Goal: Task Accomplishment & Management: Manage account settings

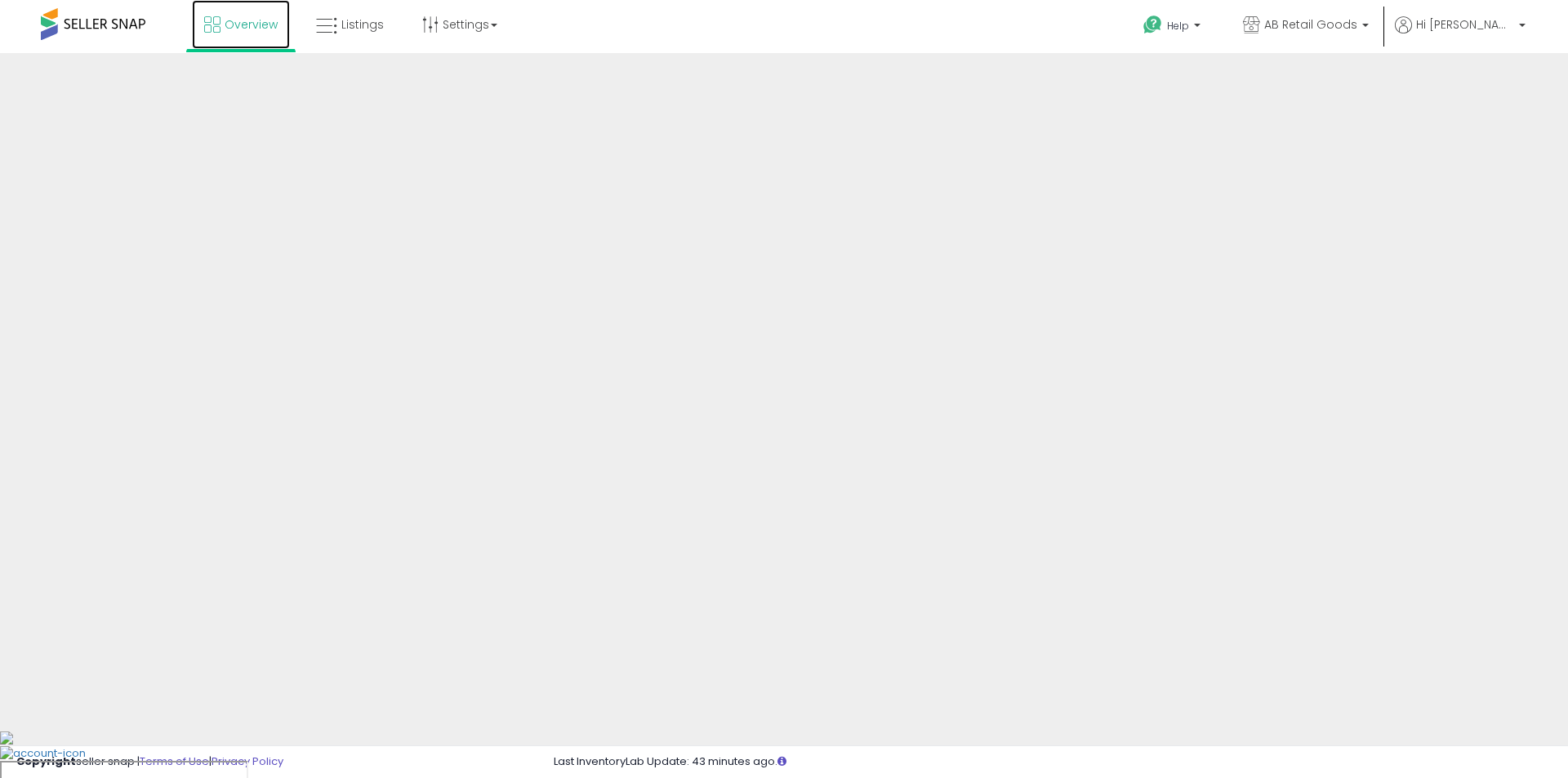
click at [235, 27] on span "Overview" at bounding box center [251, 25] width 53 height 17
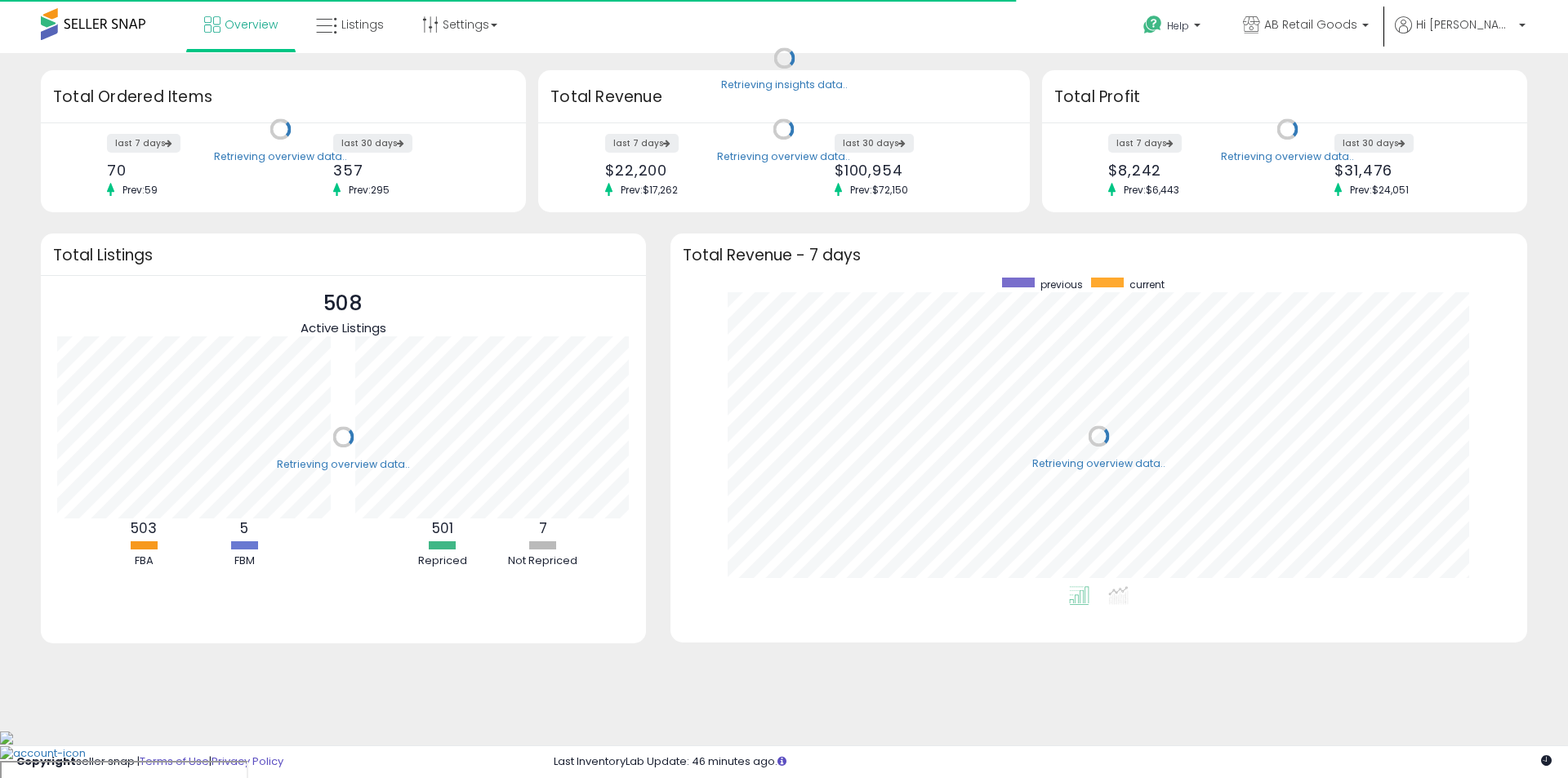
scroll to position [309, 824]
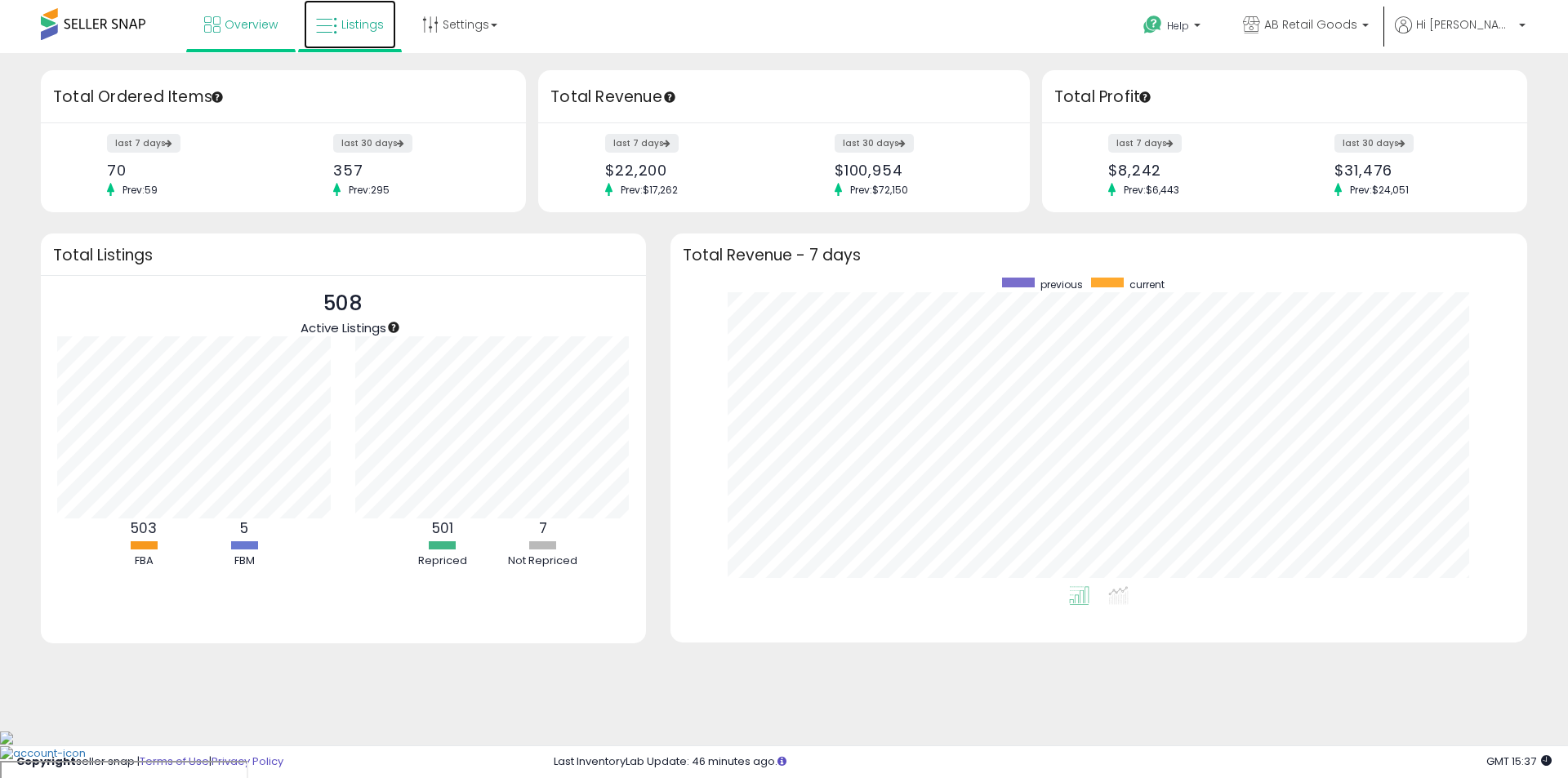
click at [366, 36] on link "Listings" at bounding box center [350, 24] width 93 height 49
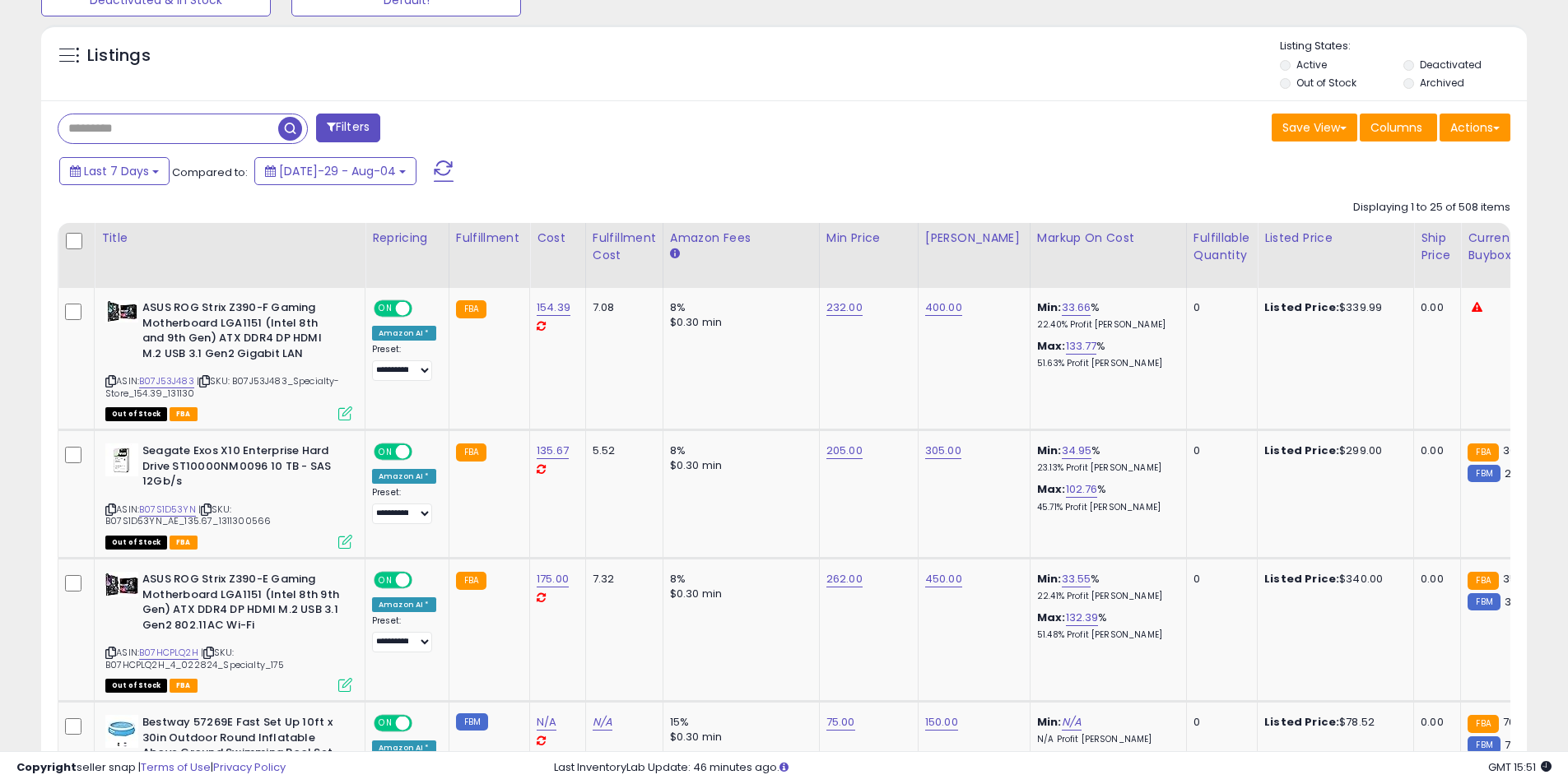
scroll to position [329, 0]
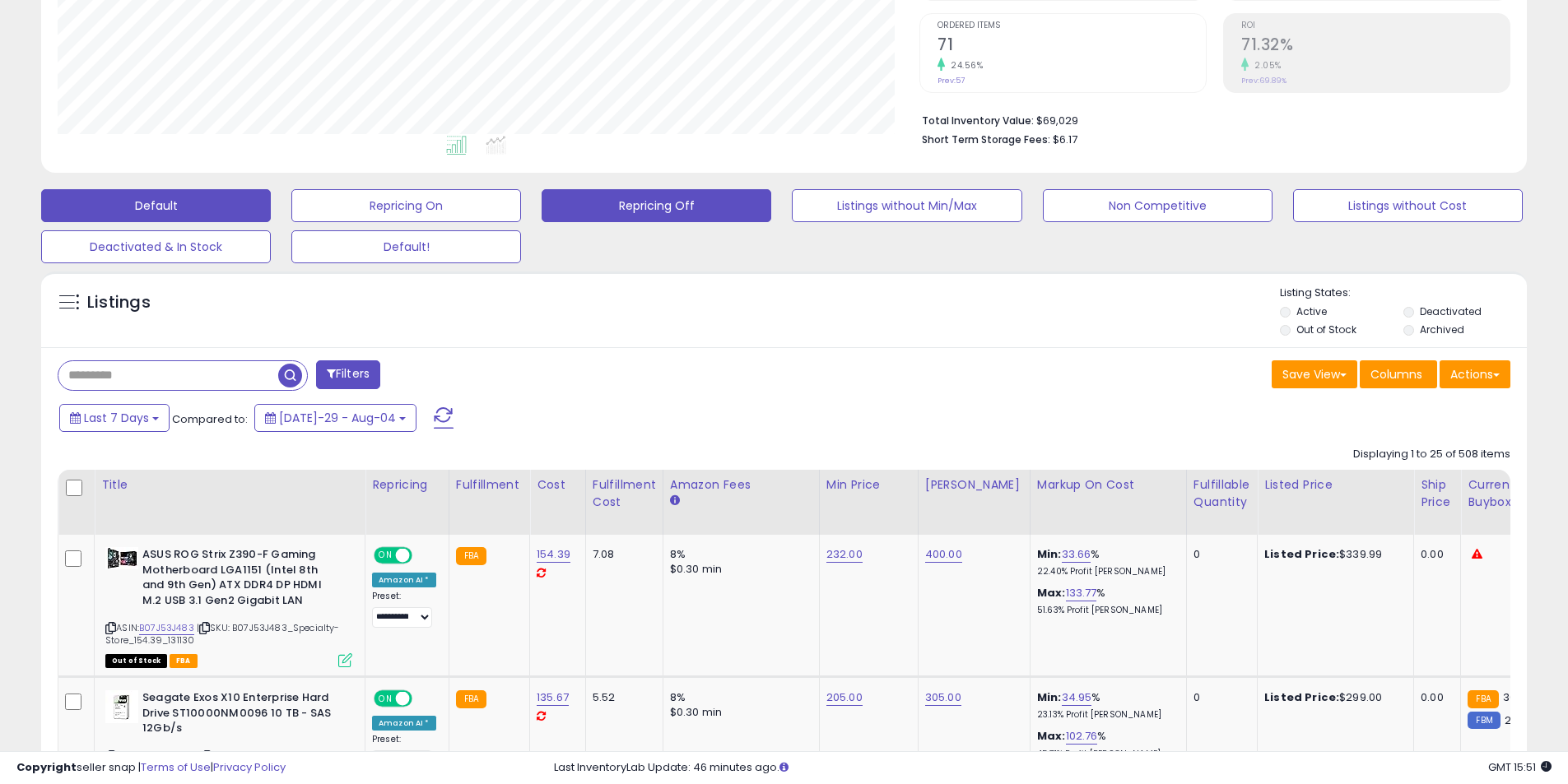
click at [521, 209] on button "Repricing Off" at bounding box center [406, 206] width 229 height 33
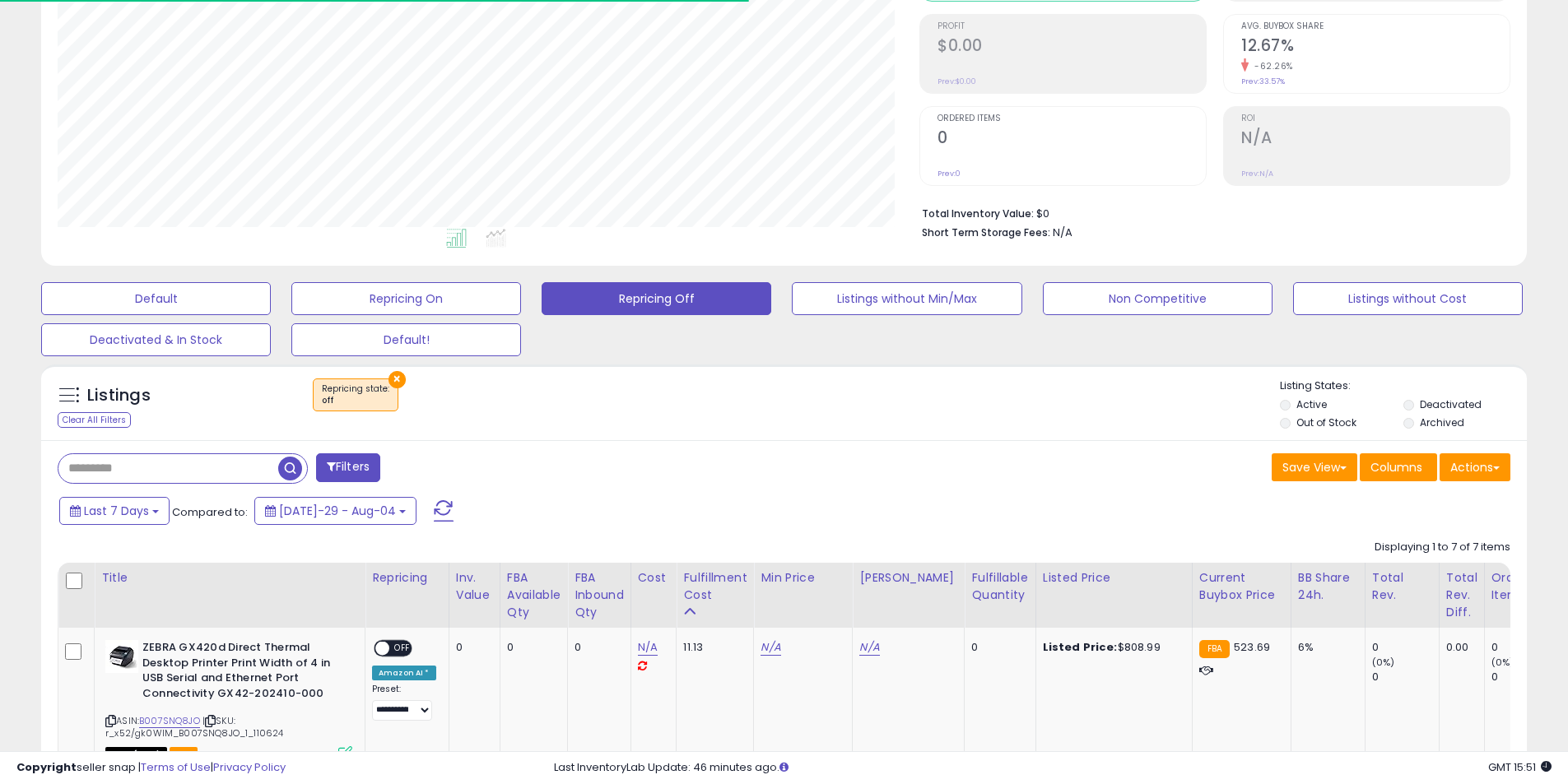
scroll to position [337, 862]
drag, startPoint x: 1446, startPoint y: 399, endPoint x: 1416, endPoint y: 416, distance: 34.5
click at [1445, 400] on label "Deactivated" at bounding box center [1451, 404] width 62 height 14
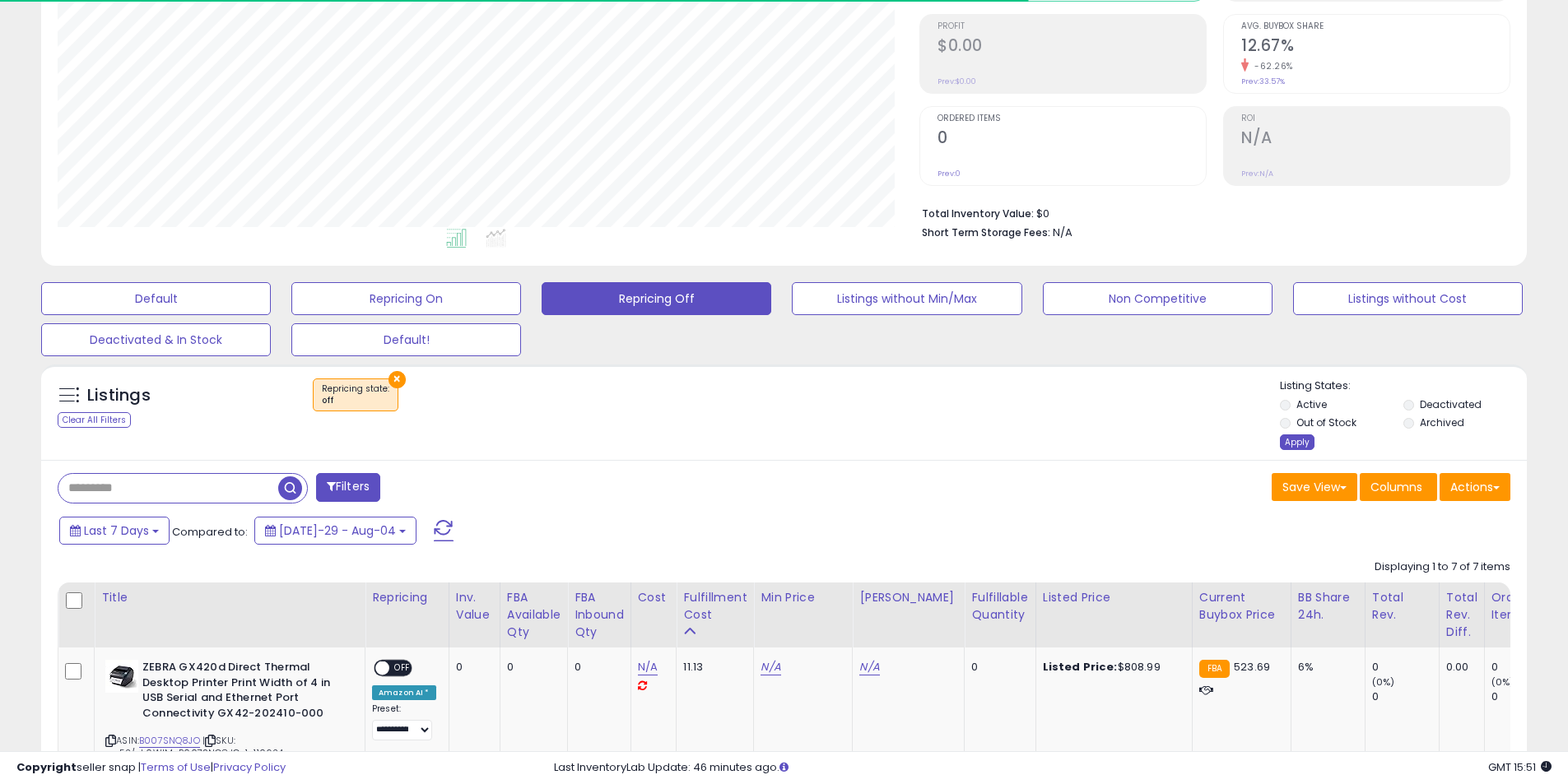
click at [1302, 447] on div "Apply" at bounding box center [1296, 442] width 34 height 16
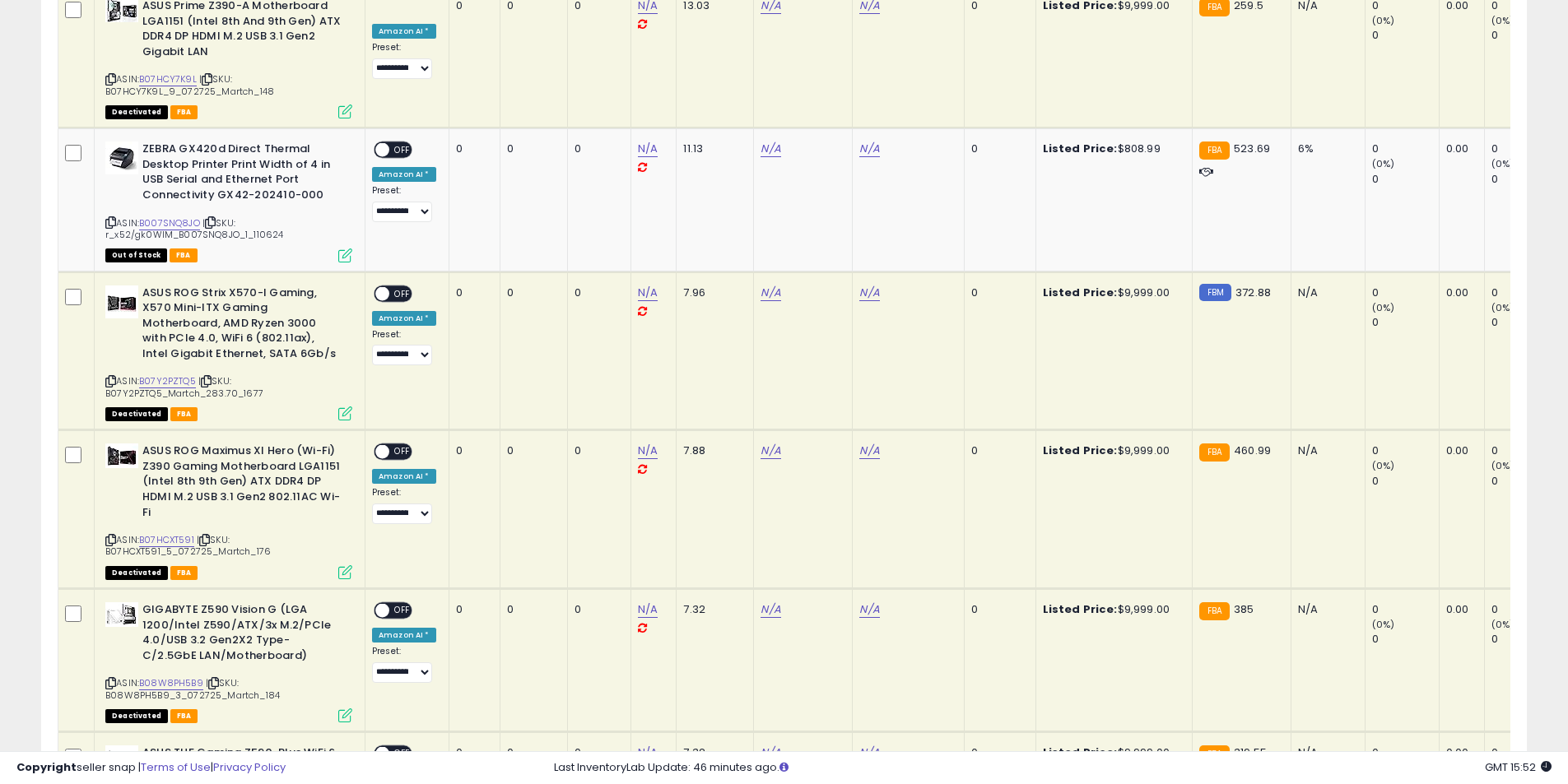
scroll to position [467, 0]
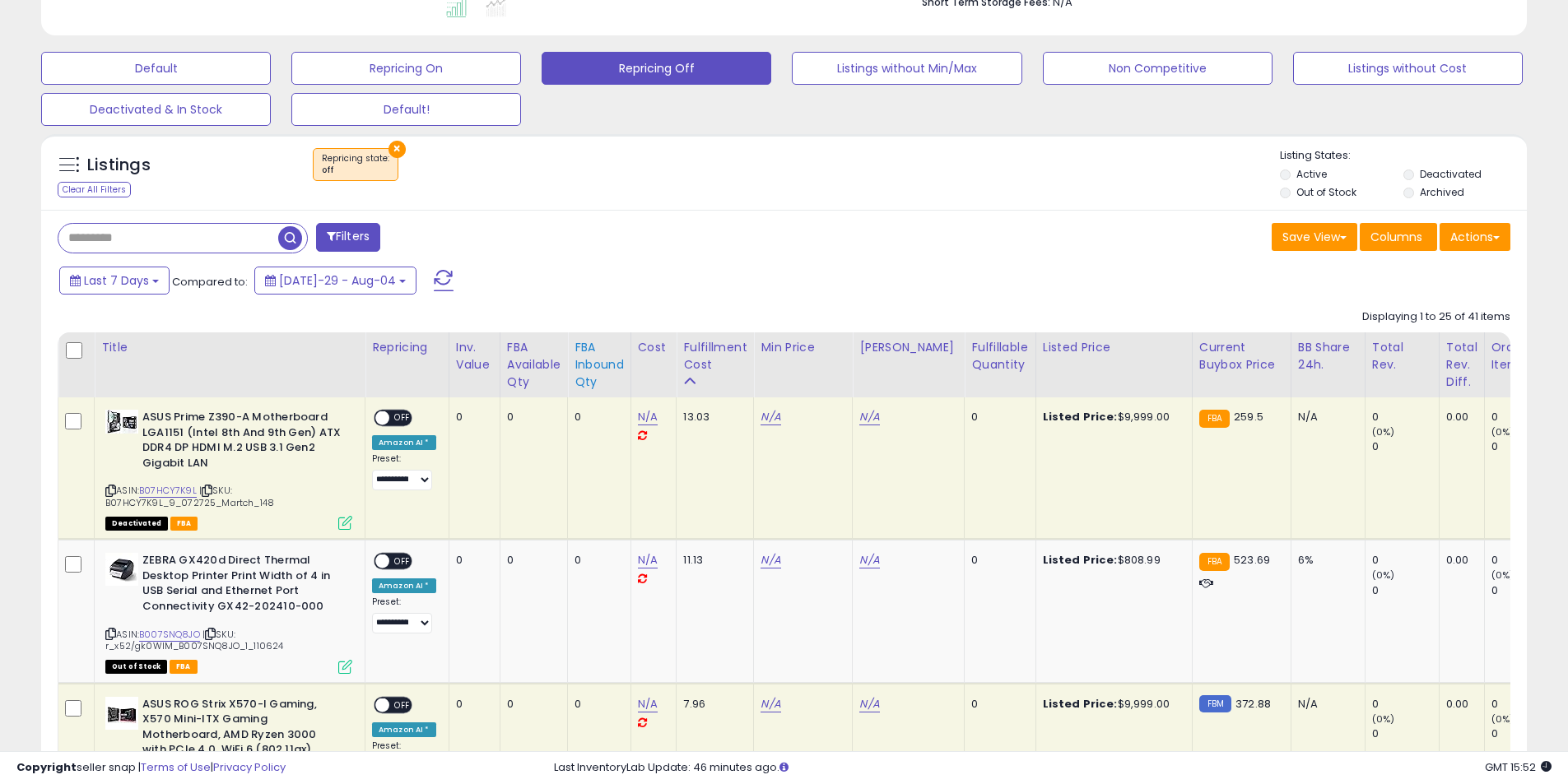
click at [576, 360] on div "FBA inbound Qty" at bounding box center [598, 365] width 49 height 52
click at [602, 194] on div "× Repricing state : off" at bounding box center [786, 171] width 987 height 46
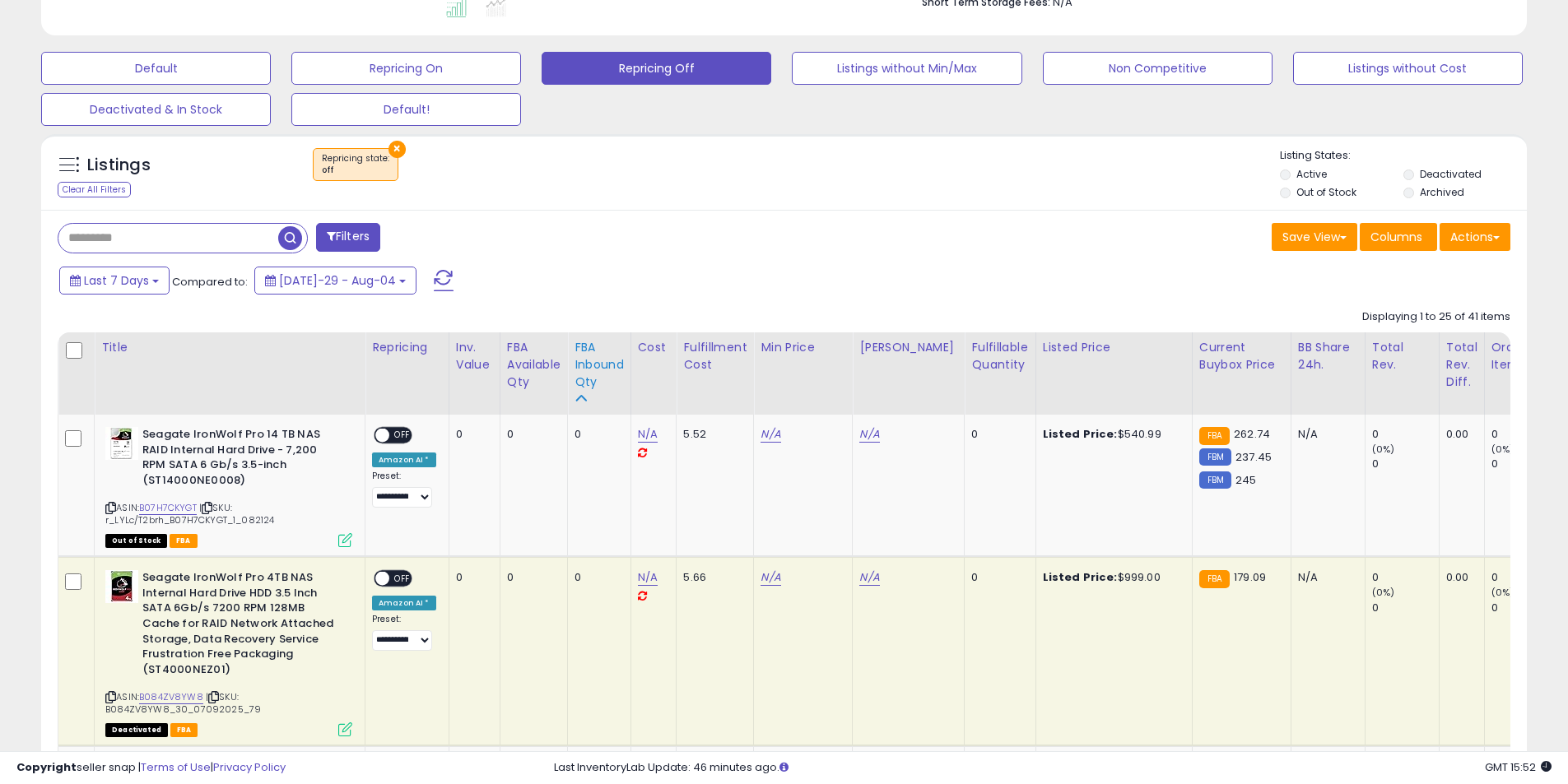
click at [584, 381] on div "FBA inbound Qty" at bounding box center [598, 365] width 49 height 52
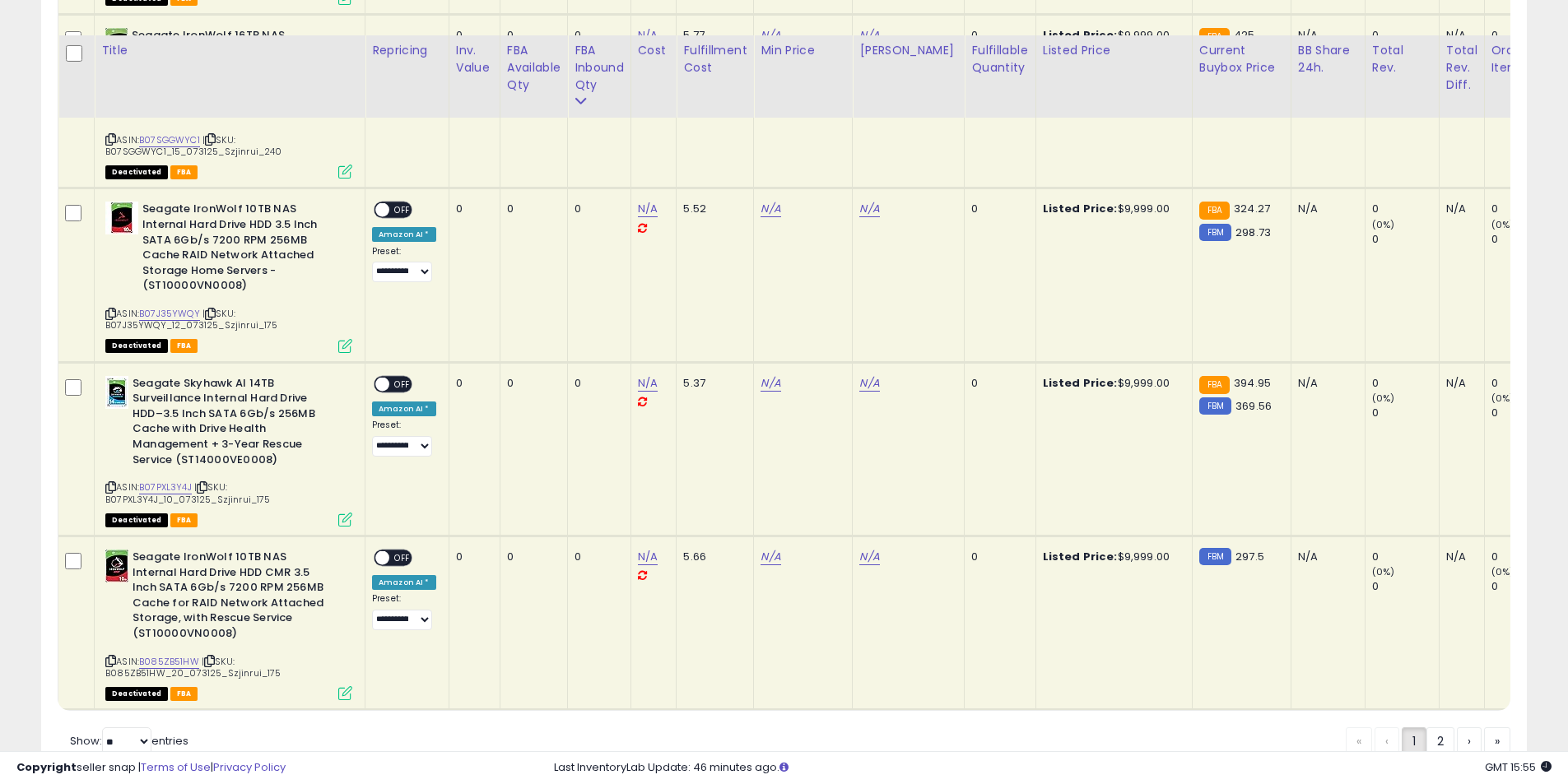
scroll to position [0, 0]
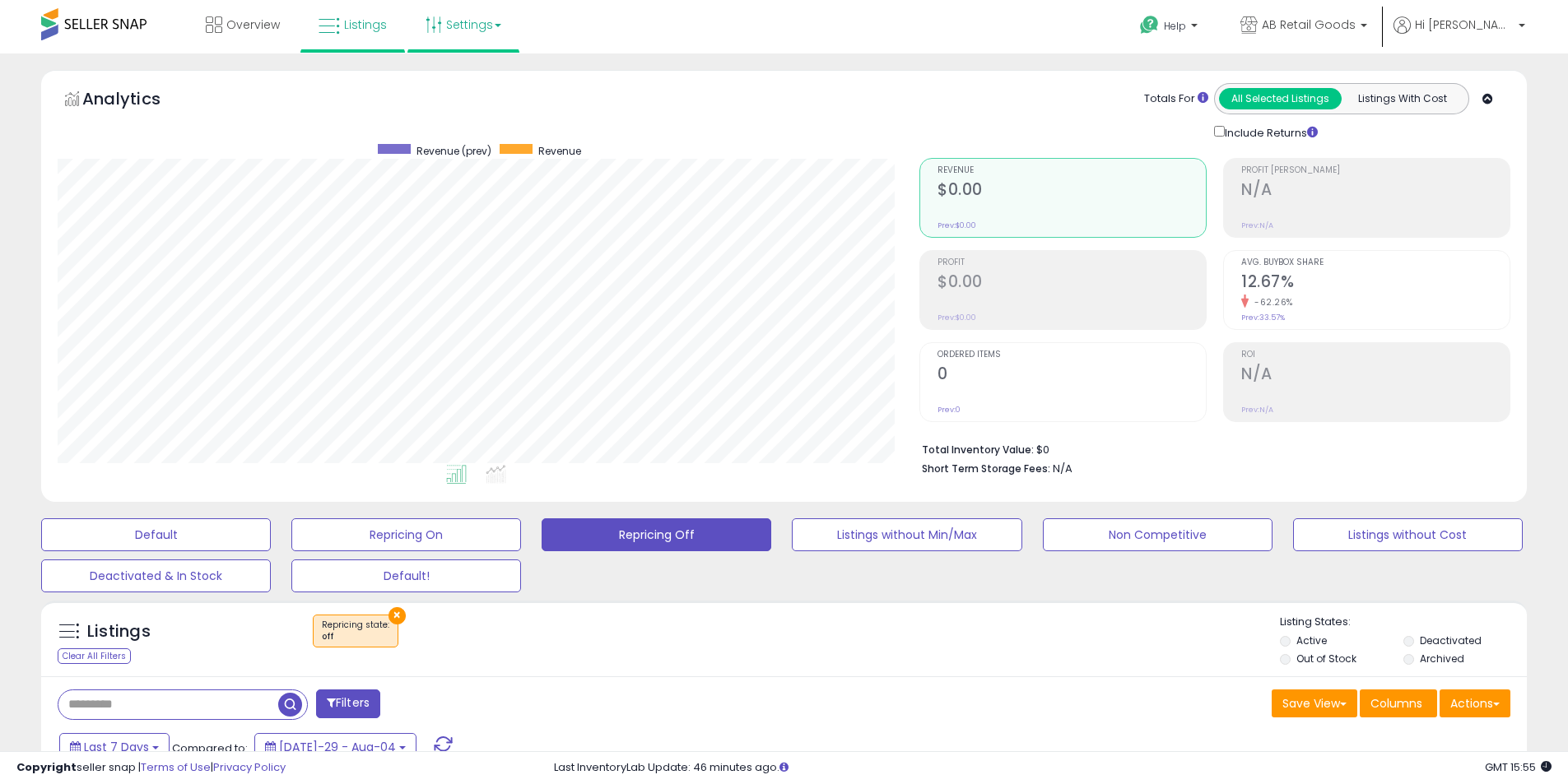
drag, startPoint x: 586, startPoint y: 464, endPoint x: 502, endPoint y: 19, distance: 452.9
